Goal: Task Accomplishment & Management: Manage account settings

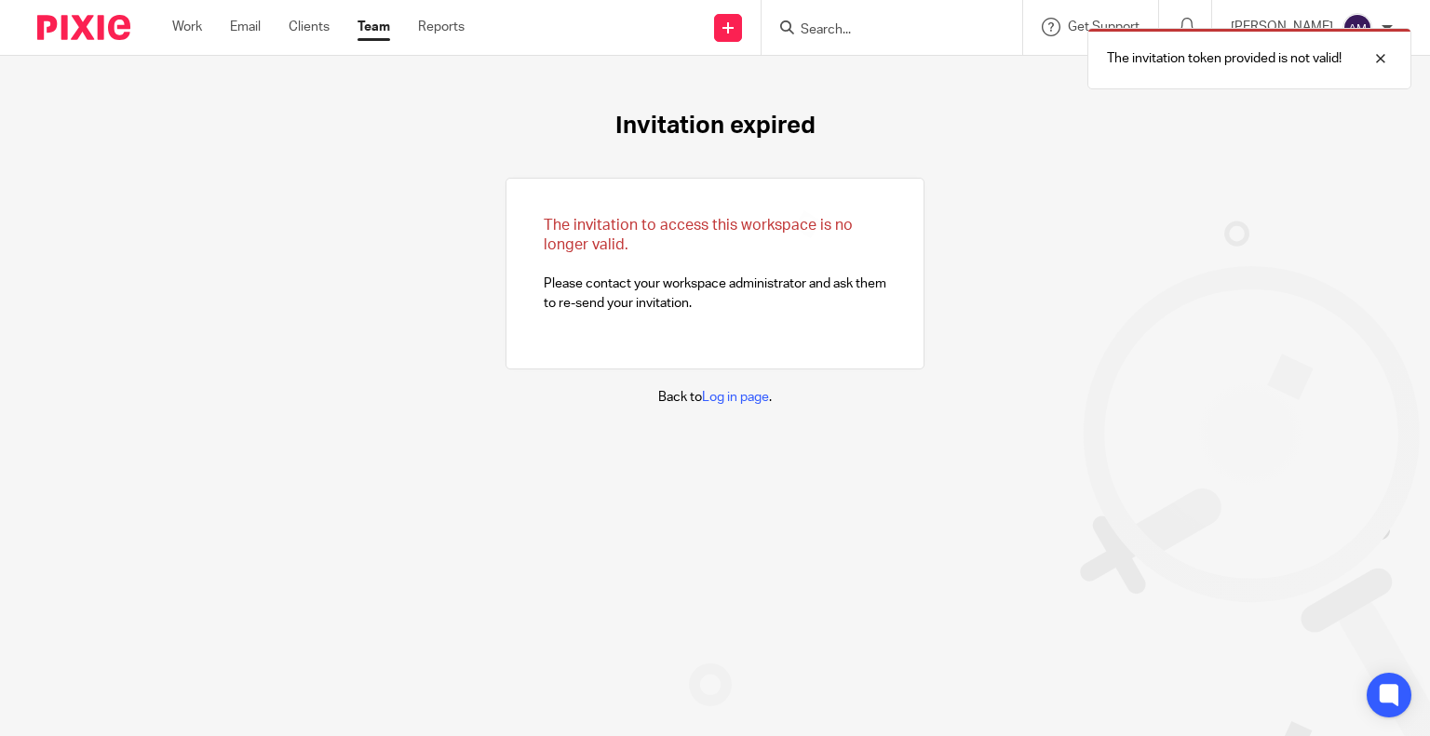
click at [506, 263] on div "The invitation to access this workspace is no longer valid. Please contact your…" at bounding box center [715, 274] width 419 height 192
click at [257, 27] on link "Email" at bounding box center [245, 27] width 31 height 19
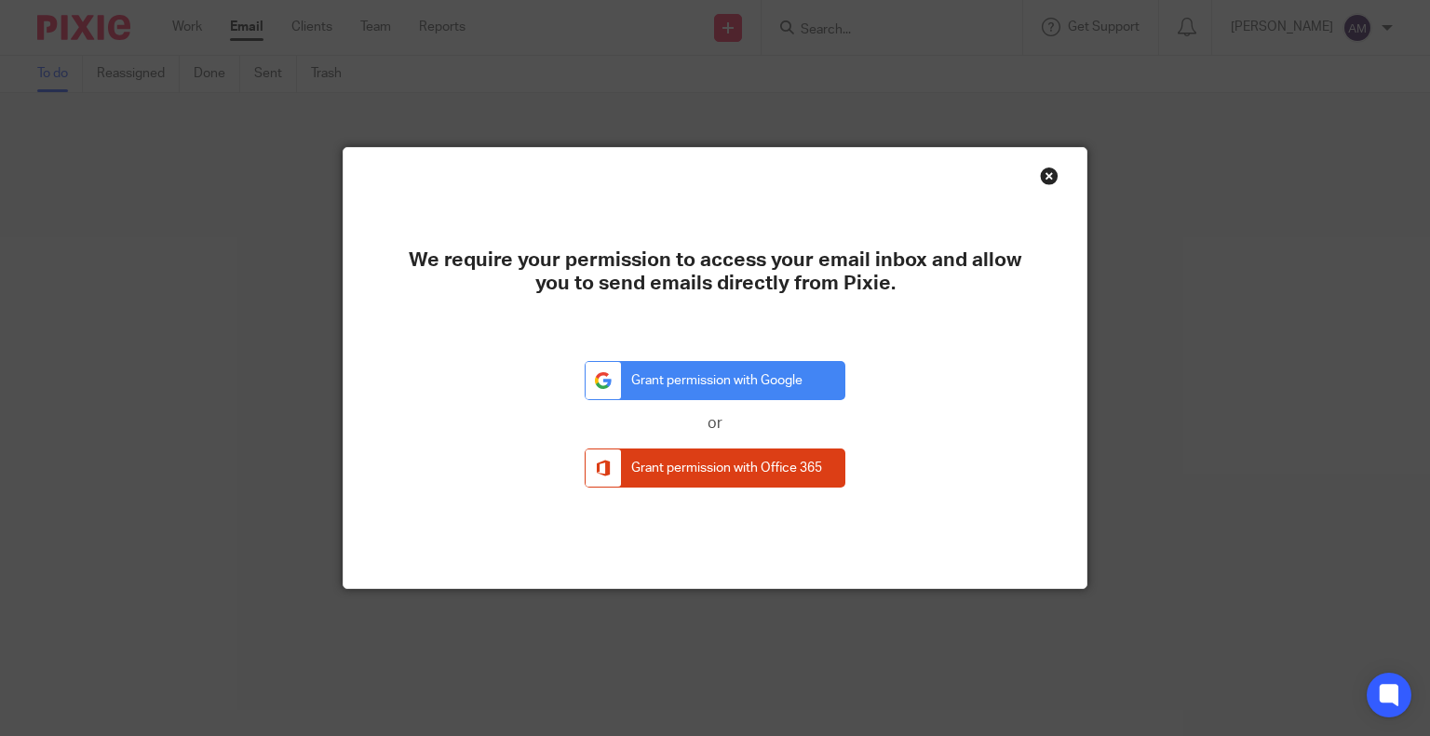
click at [1048, 179] on div "Close this dialog window" at bounding box center [1049, 176] width 19 height 19
